Goal: Task Accomplishment & Management: Manage account settings

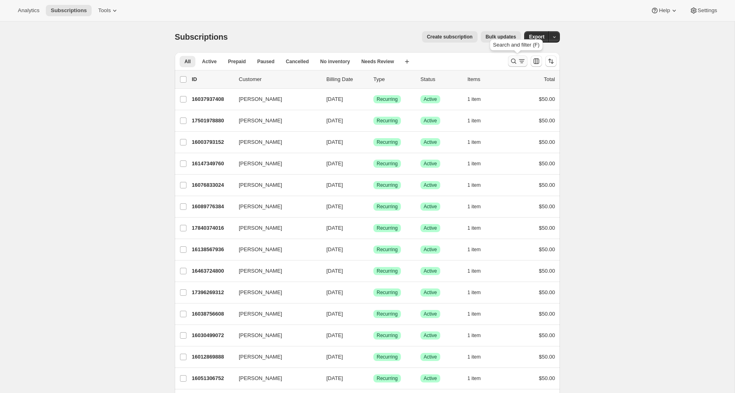
click at [512, 63] on icon "Search and filter results" at bounding box center [514, 61] width 8 height 8
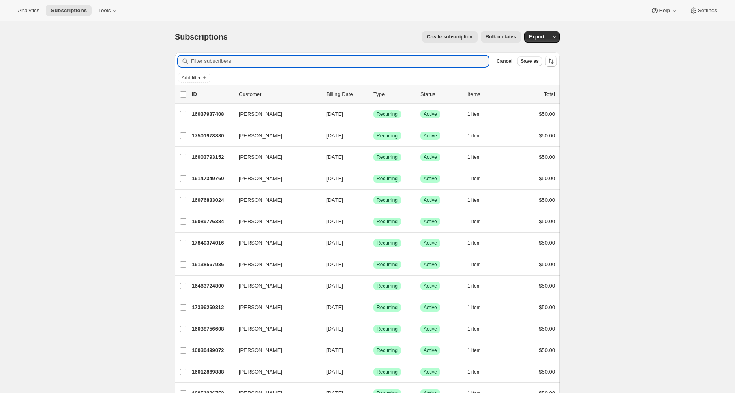
scroll to position [0, 0]
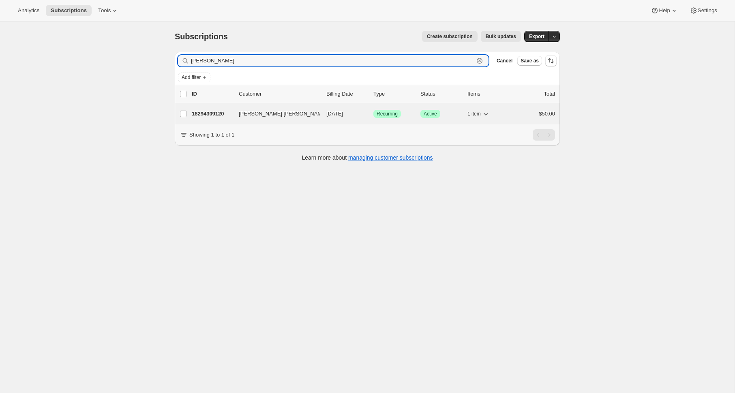
type input "[PERSON_NAME]"
click at [219, 113] on p "18294309120" at bounding box center [212, 114] width 41 height 8
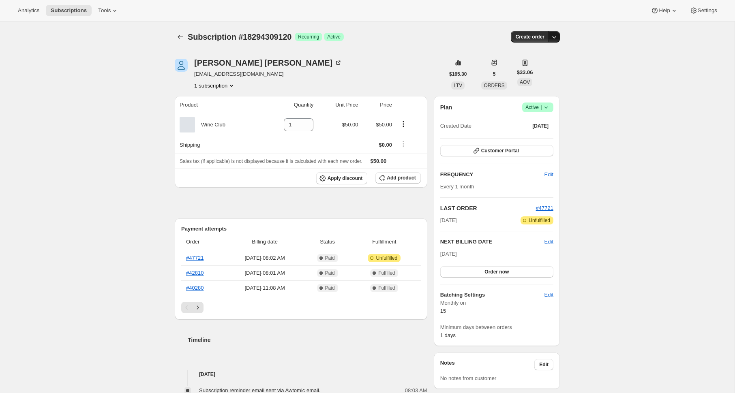
click at [553, 38] on icon "button" at bounding box center [554, 37] width 8 height 8
click at [585, 47] on div "Subscription #18294309120. This page is ready Subscription #18294309120 Success…" at bounding box center [367, 333] width 735 height 624
click at [543, 107] on icon at bounding box center [546, 107] width 8 height 8
click at [550, 140] on span "Cancel subscription" at bounding box center [535, 137] width 46 height 6
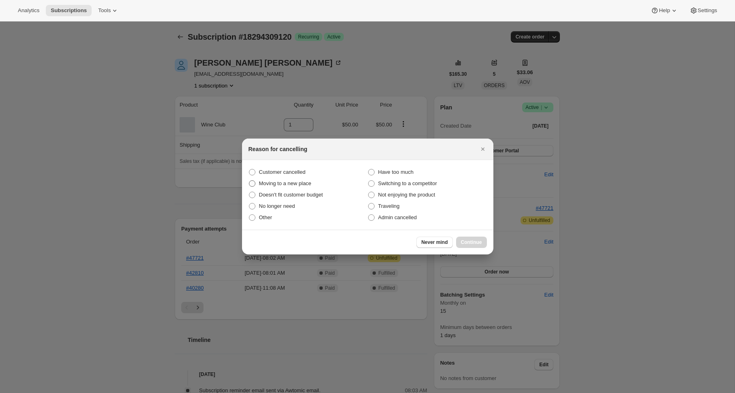
click at [270, 183] on span "Moving to a new place" at bounding box center [285, 183] width 52 height 6
click at [249, 181] on input "Moving to a new place" at bounding box center [249, 180] width 0 height 0
radio input "true"
click at [476, 239] on button "Continue" at bounding box center [471, 242] width 31 height 11
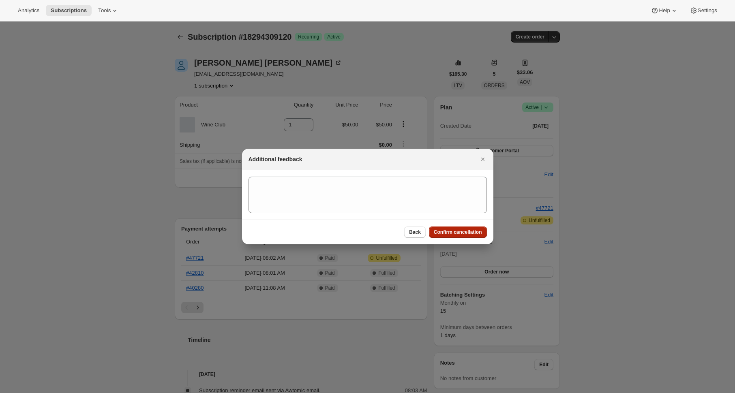
click at [467, 233] on span "Confirm cancellation" at bounding box center [458, 232] width 48 height 6
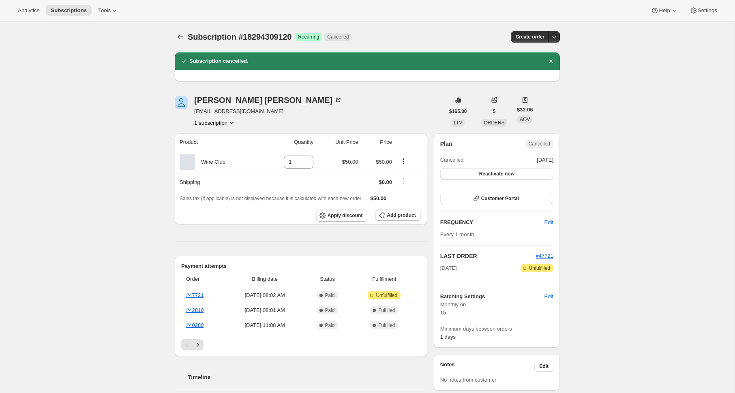
click at [463, 241] on div "Plan Cancelled Cancelled [DATE] Reactivate now Customer Portal FREQUENCY Edit E…" at bounding box center [496, 240] width 113 height 201
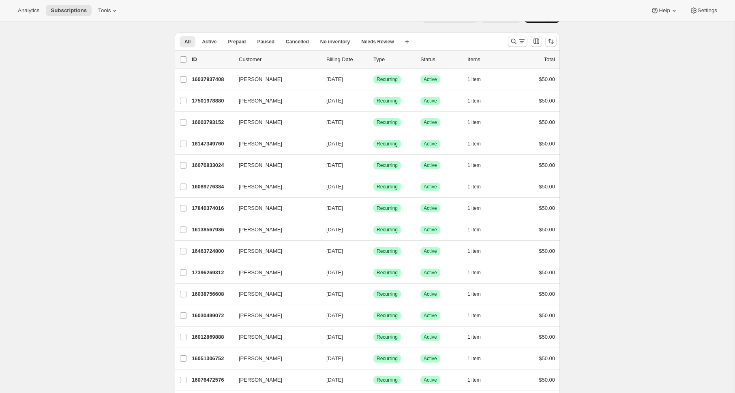
scroll to position [17, 0]
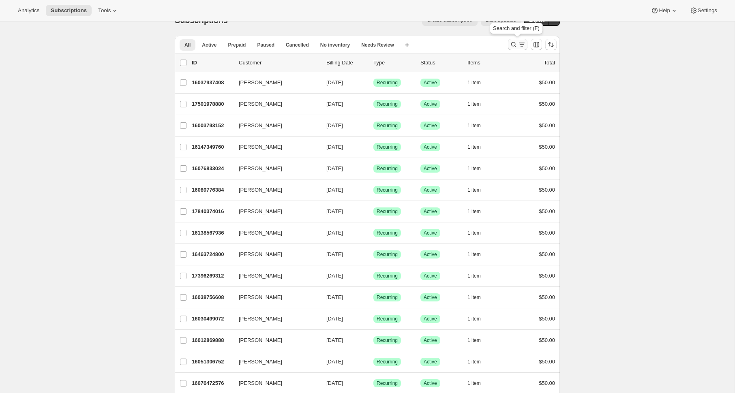
click at [511, 44] on icon "Search and filter results" at bounding box center [514, 45] width 8 height 8
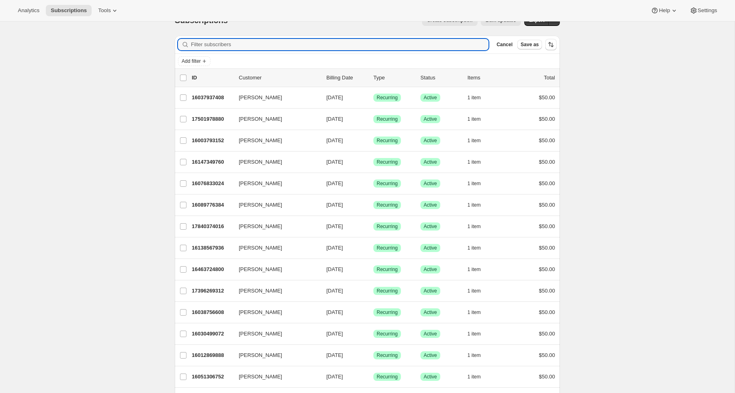
scroll to position [16, 0]
click at [272, 49] on input "Filter subscribers" at bounding box center [340, 45] width 298 height 11
click at [252, 49] on input "Filter subscribers" at bounding box center [340, 45] width 298 height 11
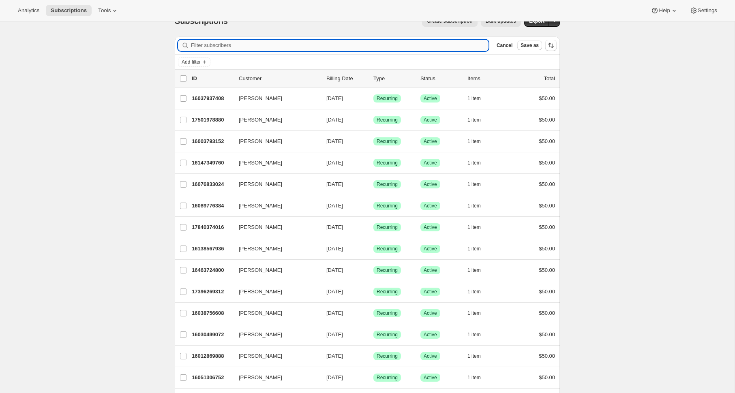
click at [252, 49] on input "Filter subscribers" at bounding box center [340, 45] width 298 height 11
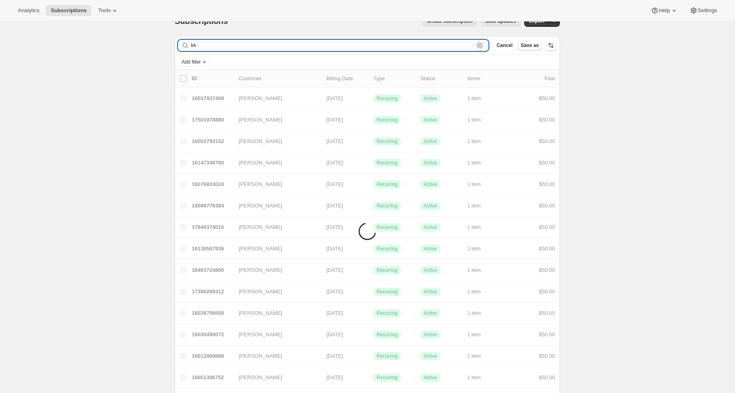
type input "k"
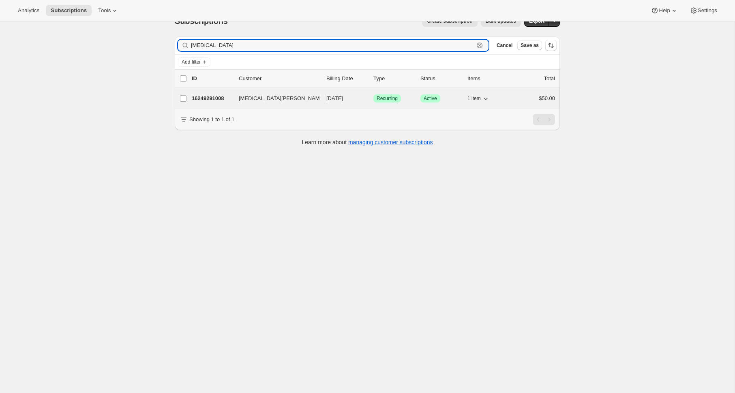
type input "[MEDICAL_DATA]"
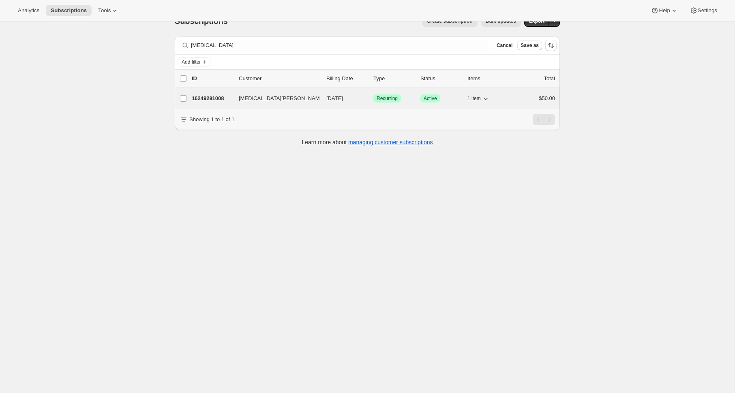
click at [216, 99] on p "16249291008" at bounding box center [212, 98] width 41 height 8
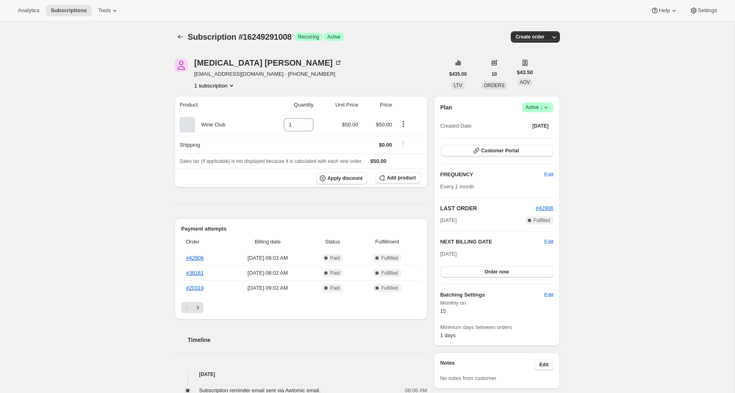
scroll to position [0, 0]
click at [542, 104] on icon at bounding box center [546, 107] width 8 height 8
click at [537, 126] on span "Pause subscription" at bounding box center [534, 123] width 45 height 6
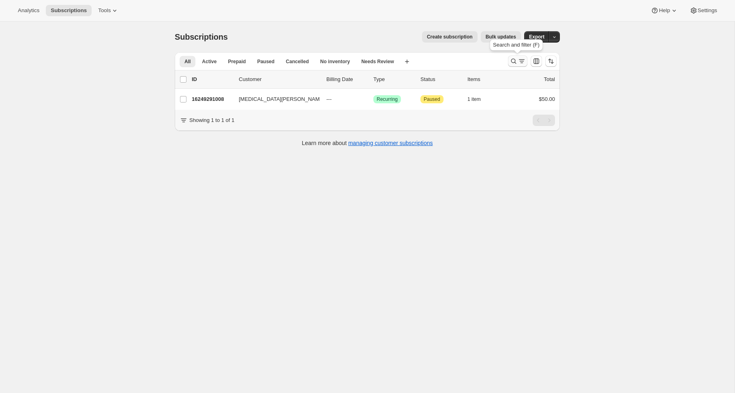
click at [514, 60] on icon "Search and filter results" at bounding box center [513, 61] width 5 height 5
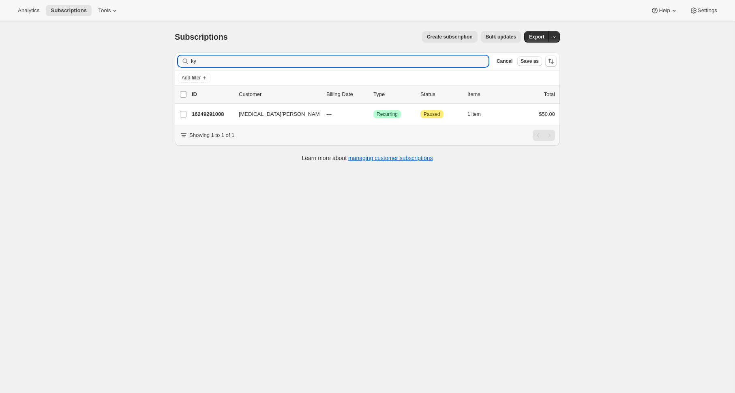
type input "k"
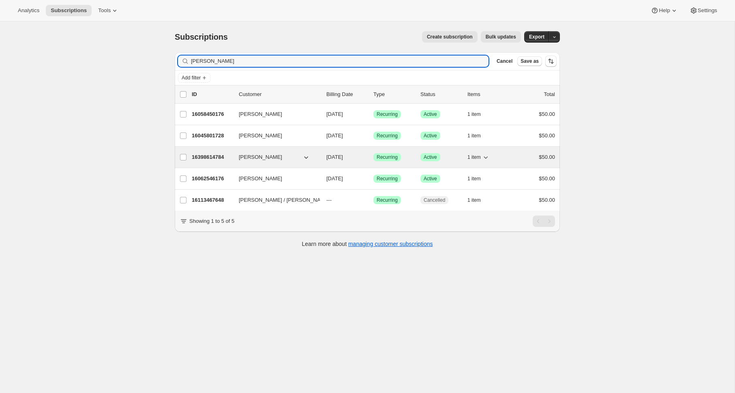
type input "[PERSON_NAME]"
click at [204, 155] on p "16398614784" at bounding box center [212, 157] width 41 height 8
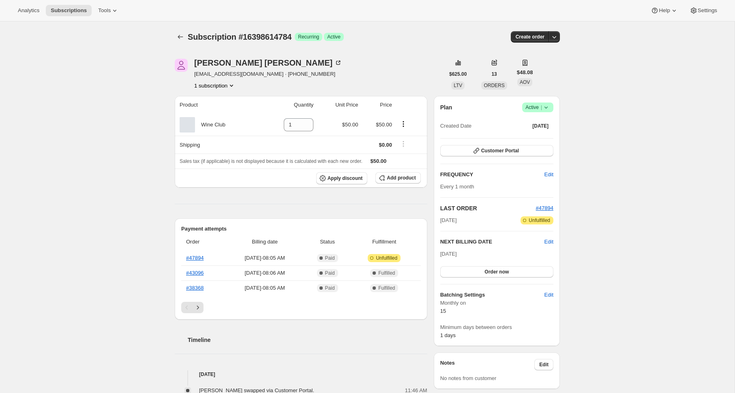
click at [545, 111] on icon at bounding box center [546, 107] width 8 height 8
click at [537, 142] on button "Cancel subscription" at bounding box center [535, 137] width 51 height 13
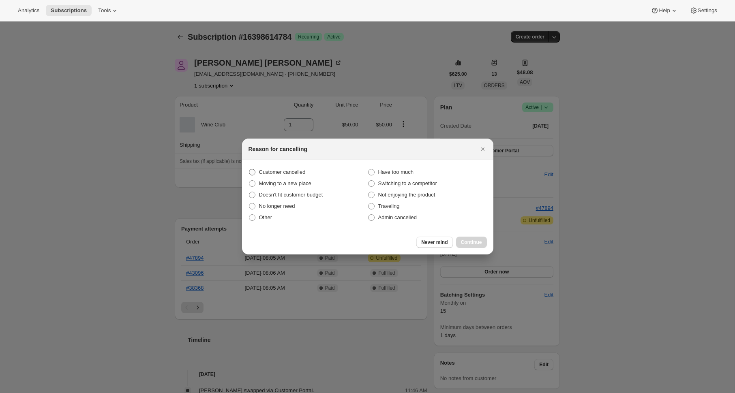
click at [262, 168] on label "Customer cancelled" at bounding box center [308, 172] width 119 height 11
click at [249, 169] on input "Customer cancelled" at bounding box center [249, 169] width 0 height 0
radio input "true"
click at [472, 242] on span "Continue" at bounding box center [471, 242] width 21 height 6
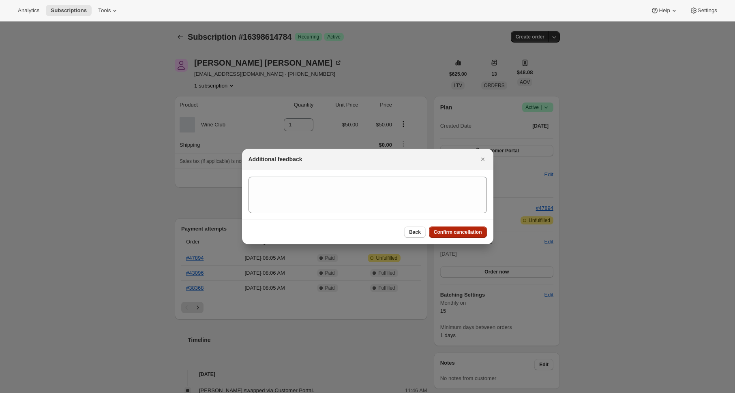
click at [477, 235] on span "Confirm cancellation" at bounding box center [458, 232] width 48 height 6
